Goal: Find specific page/section: Find specific page/section

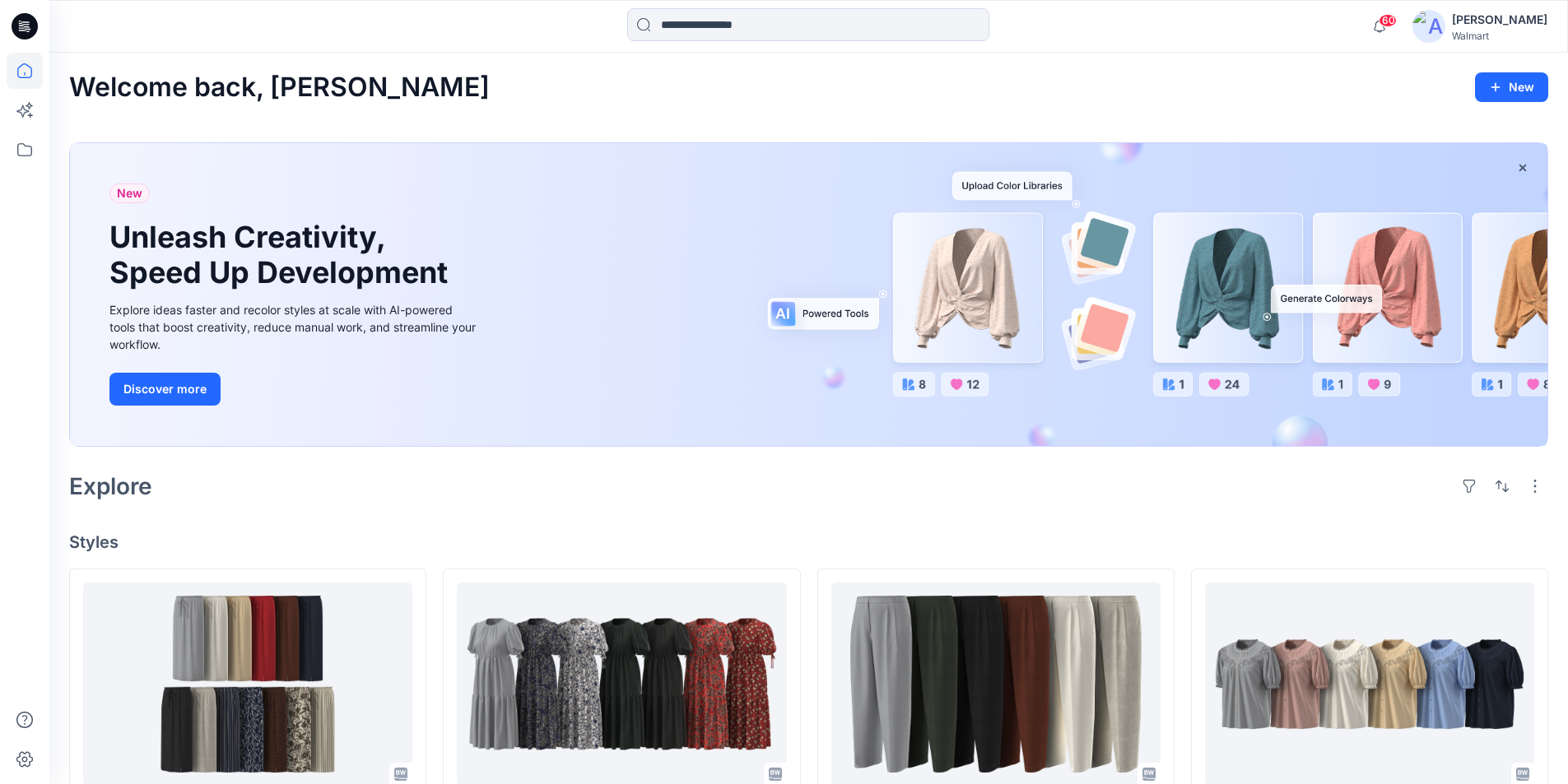
scroll to position [411, 0]
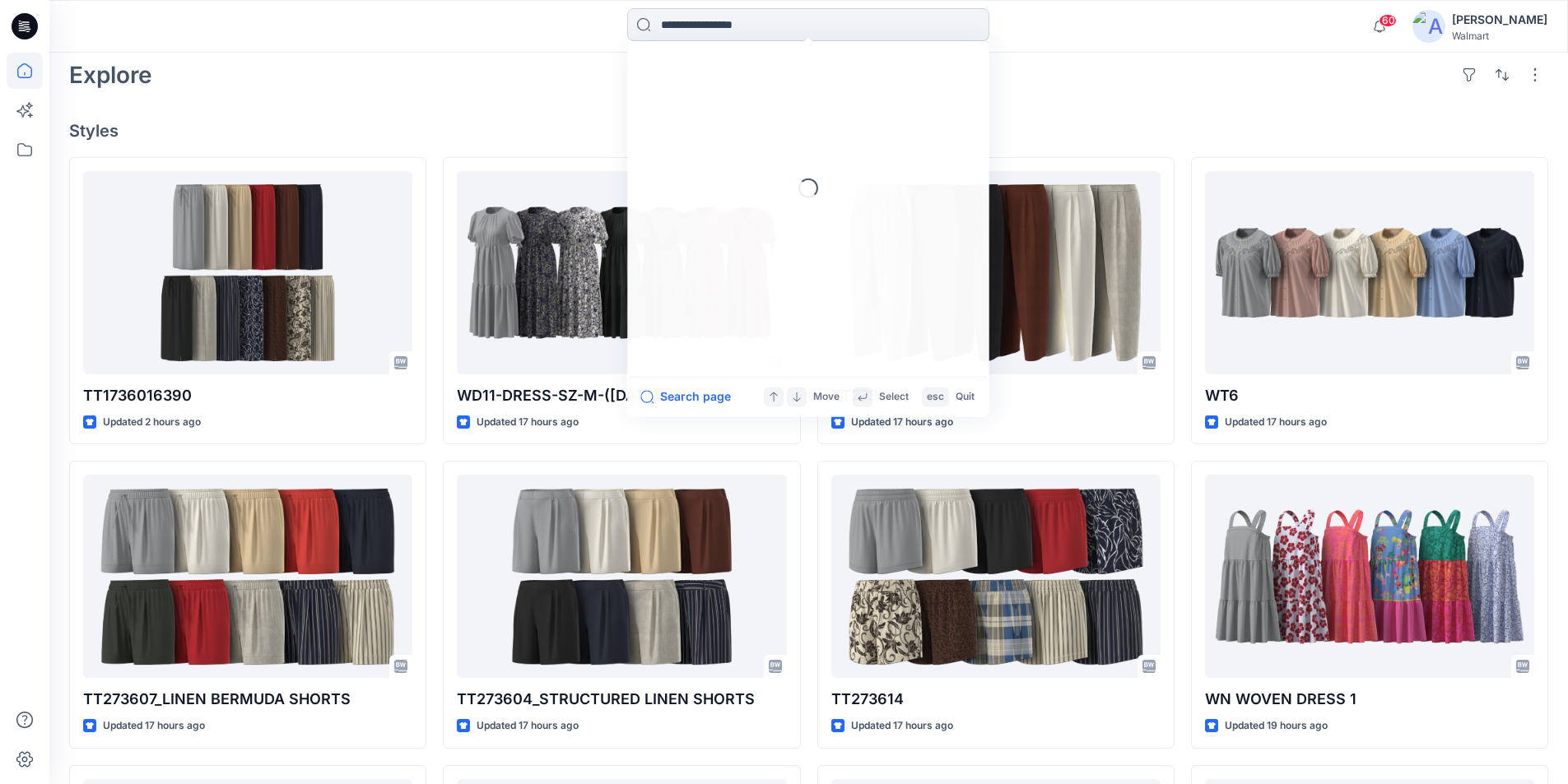
click at [687, 26] on input at bounding box center [808, 25] width 362 height 33
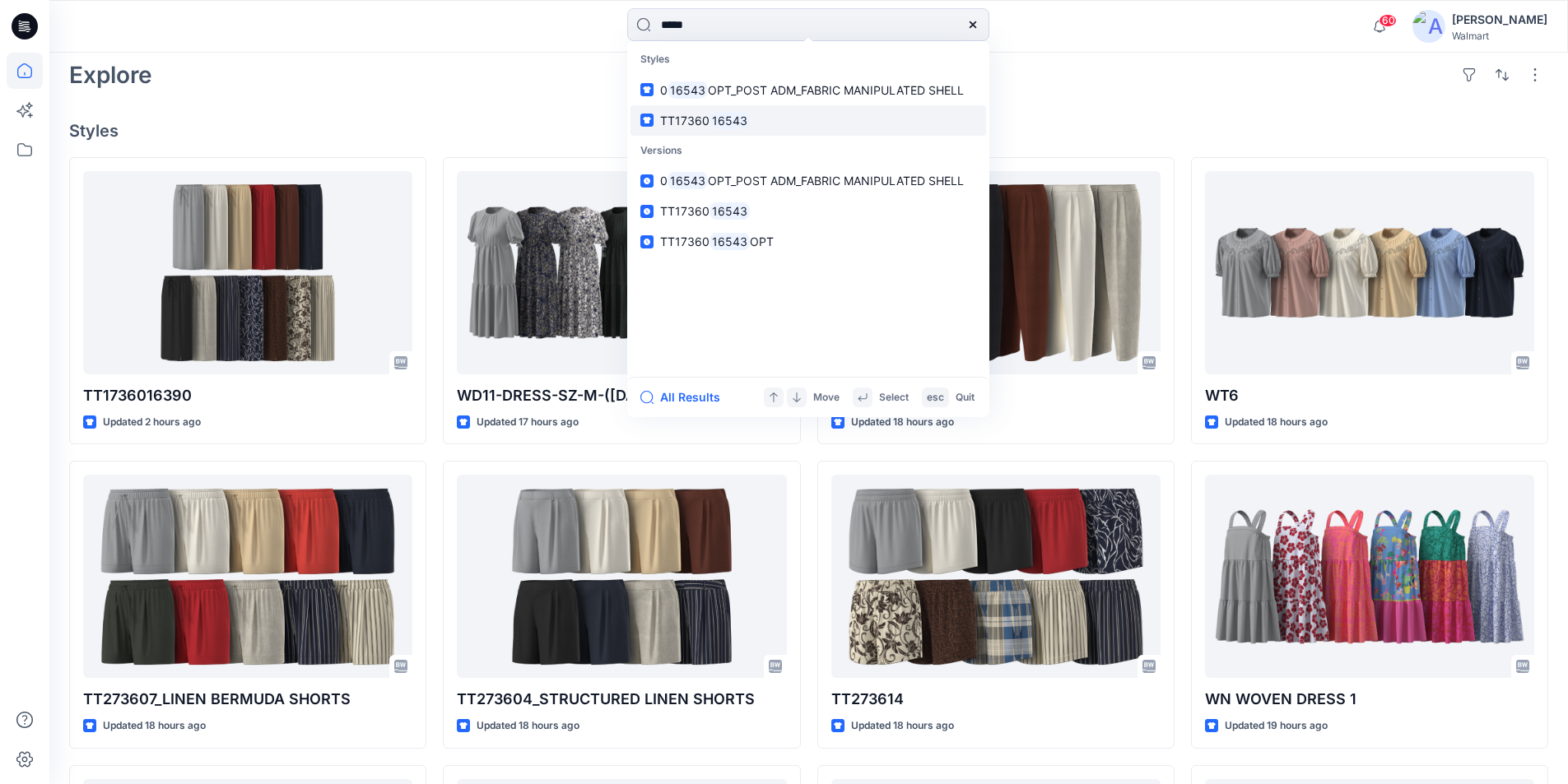
type input "*****"
click at [710, 119] on mark "16543" at bounding box center [730, 120] width 41 height 18
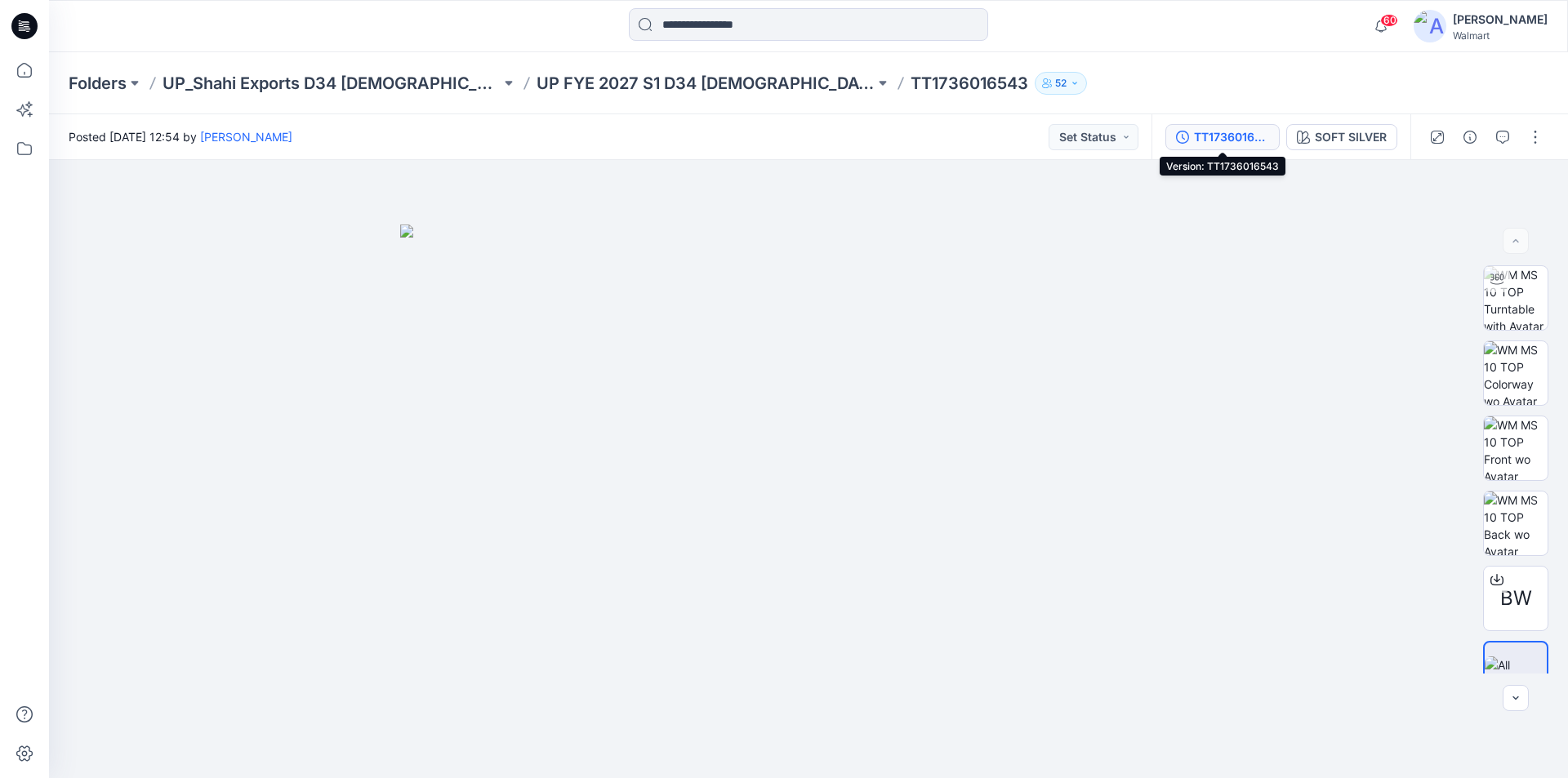
click at [1249, 138] on div "TT1736016543" at bounding box center [1231, 137] width 75 height 18
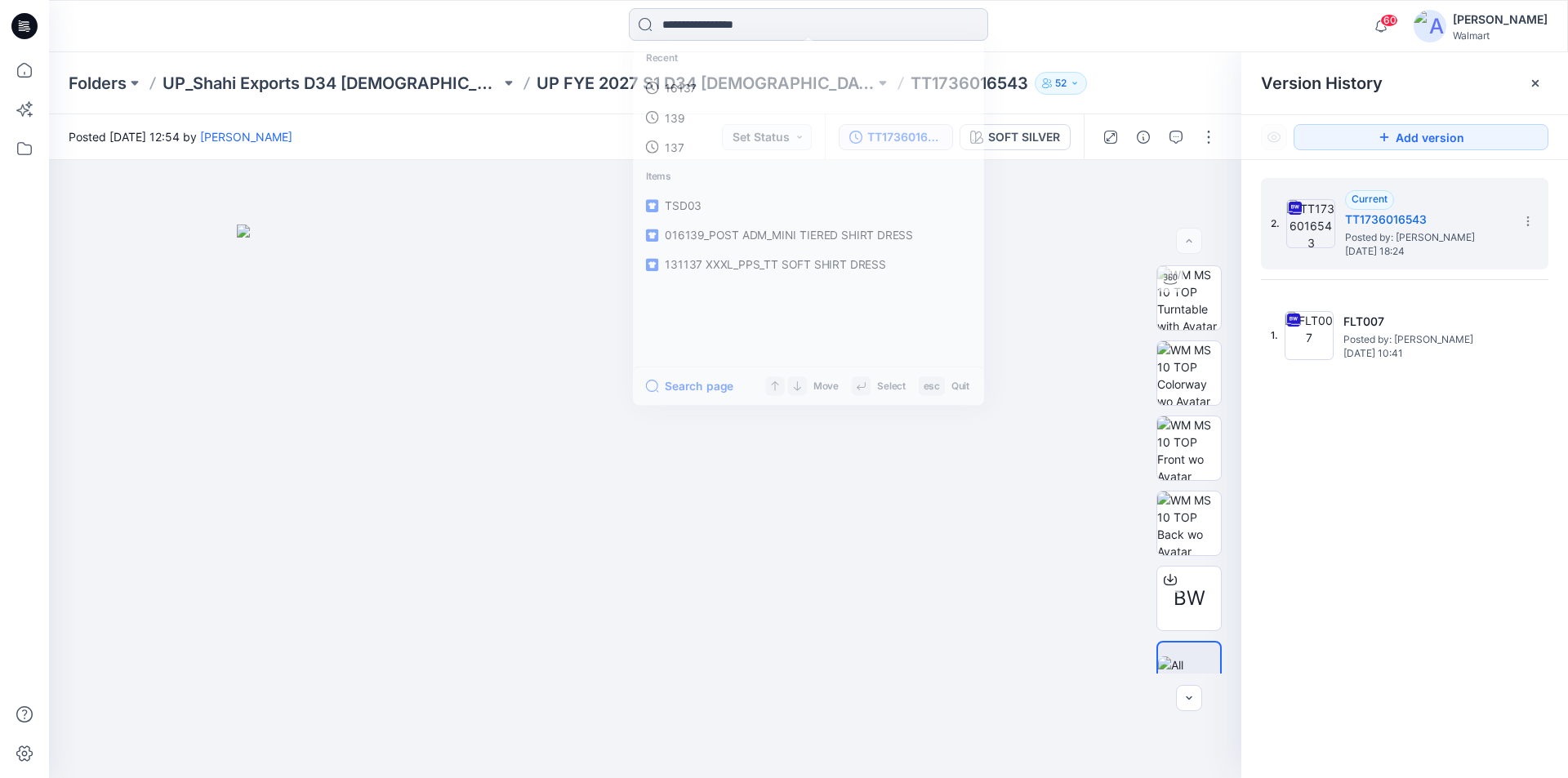
click at [710, 21] on input at bounding box center [809, 25] width 359 height 33
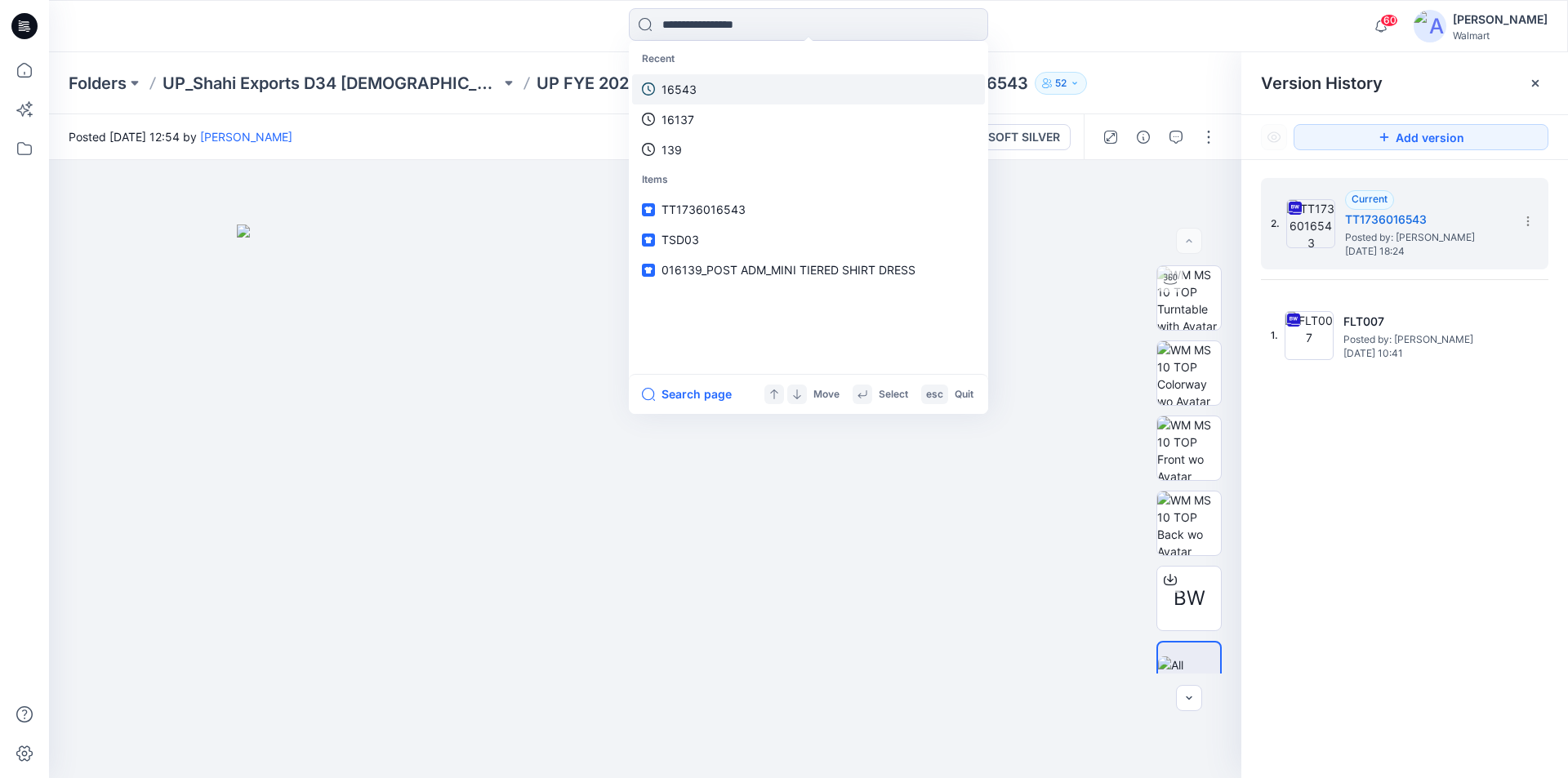
click at [697, 90] on link "16543" at bounding box center [808, 89] width 353 height 30
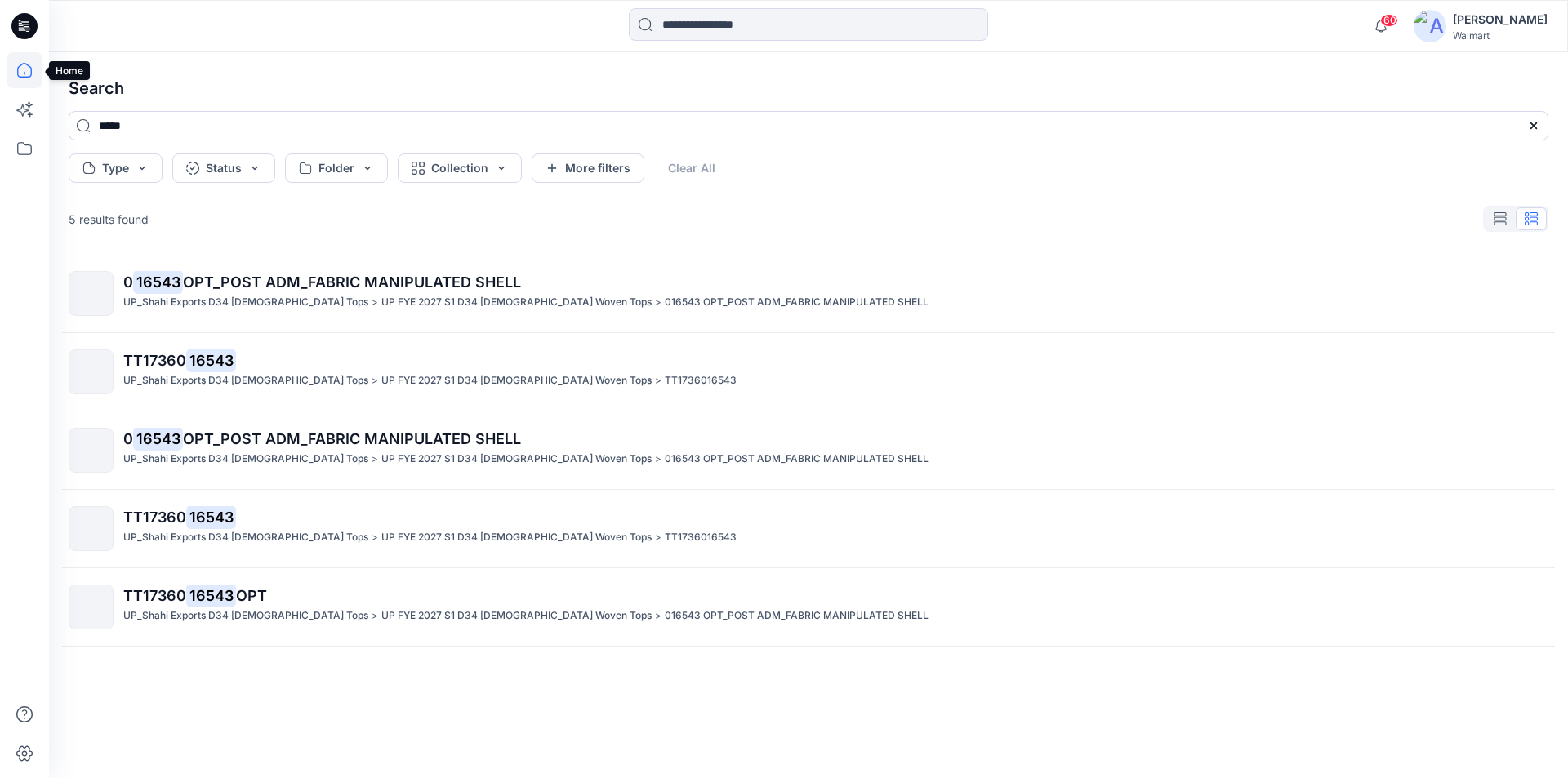
click at [28, 66] on icon at bounding box center [24, 70] width 36 height 36
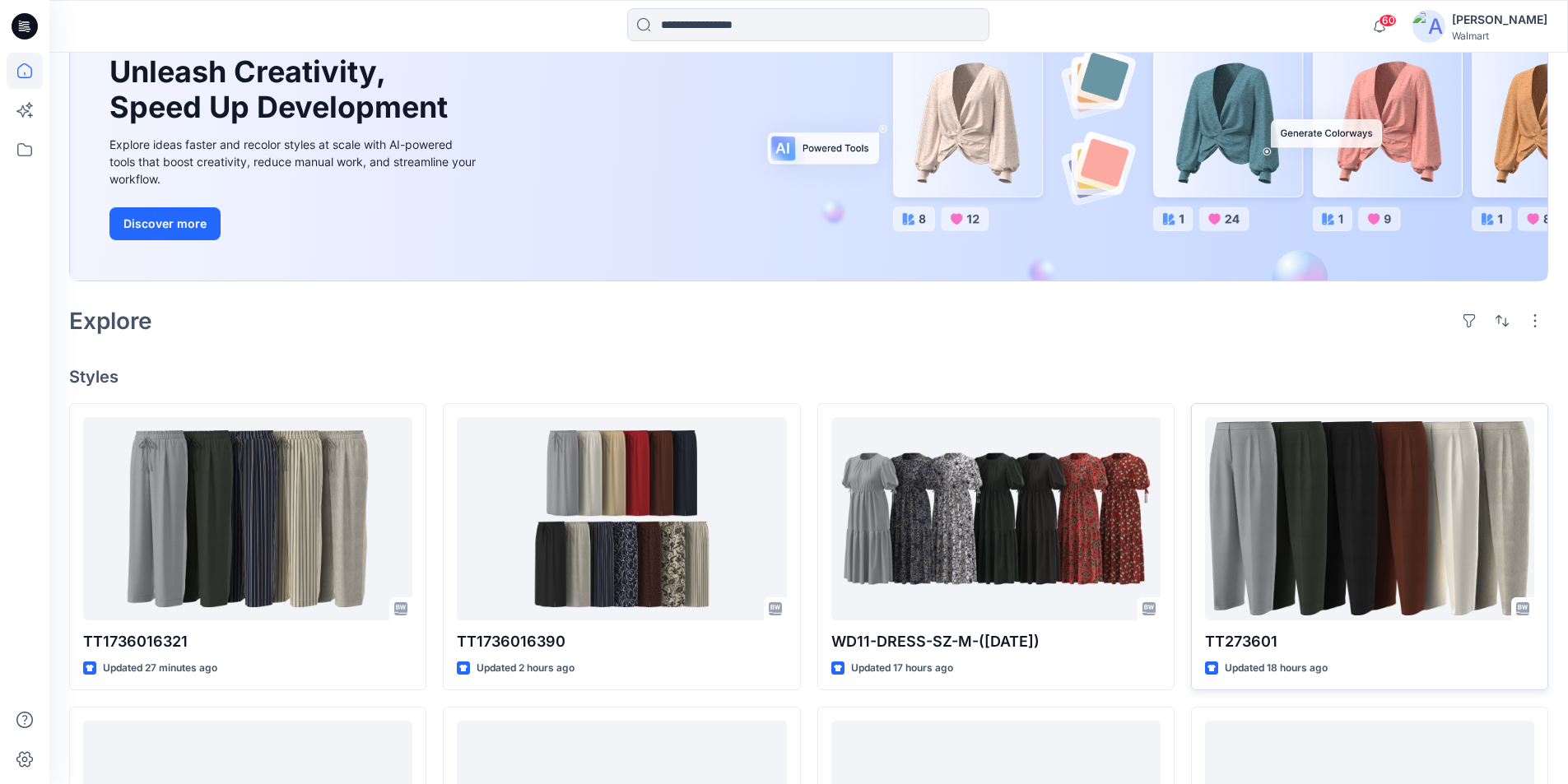
scroll to position [329, 0]
